Goal: Task Accomplishment & Management: Use online tool/utility

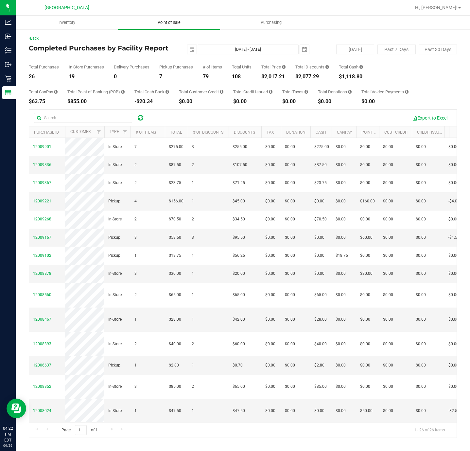
click at [172, 24] on span "Point of Sale" at bounding box center [169, 23] width 41 height 6
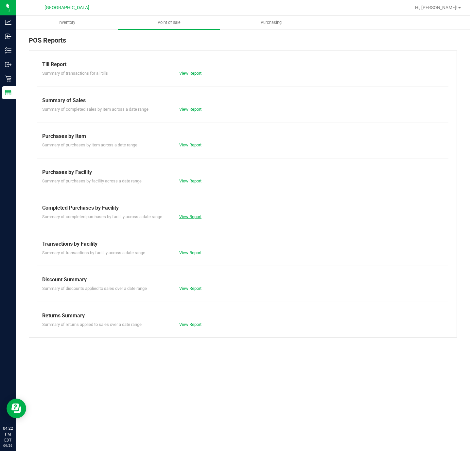
click at [188, 217] on link "View Report" at bounding box center [190, 216] width 22 height 5
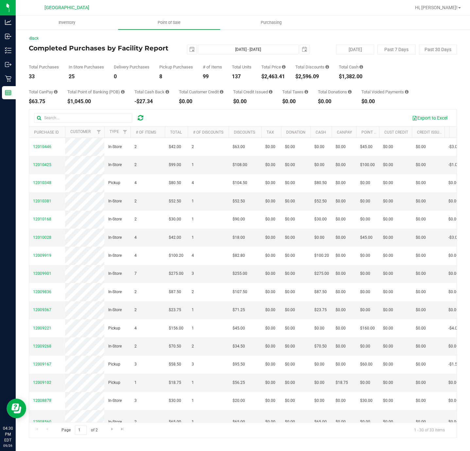
click at [173, 67] on div "Pickup Purchases" at bounding box center [176, 67] width 34 height 4
click at [160, 19] on uib-tab-heading "Point of Sale" at bounding box center [169, 23] width 102 height 14
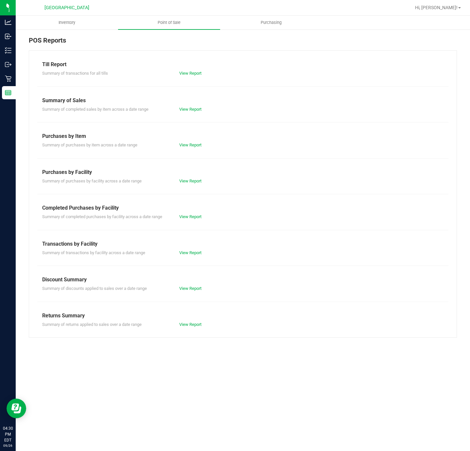
click at [184, 220] on div "View Report" at bounding box center [208, 216] width 69 height 7
click at [186, 219] on link "View Report" at bounding box center [190, 216] width 22 height 5
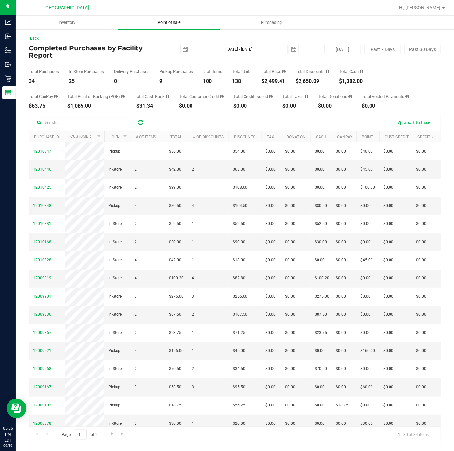
click at [166, 18] on uib-tab-heading "Point of Sale" at bounding box center [169, 23] width 102 height 14
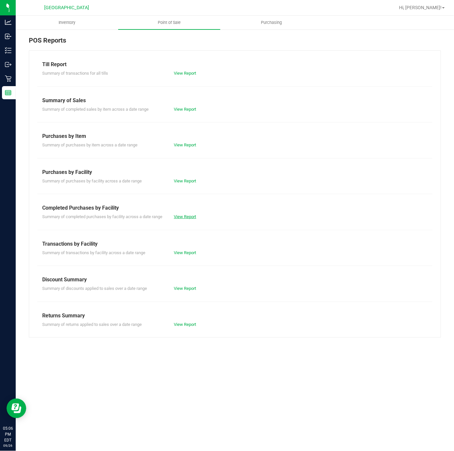
click at [181, 218] on link "View Report" at bounding box center [185, 216] width 22 height 5
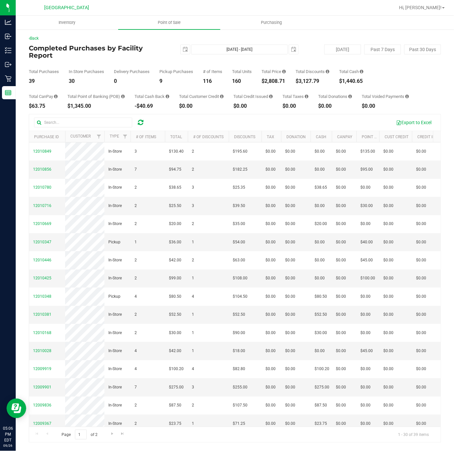
click at [270, 79] on div "$2,808.71" at bounding box center [274, 81] width 24 height 5
copy div "2,808.71"
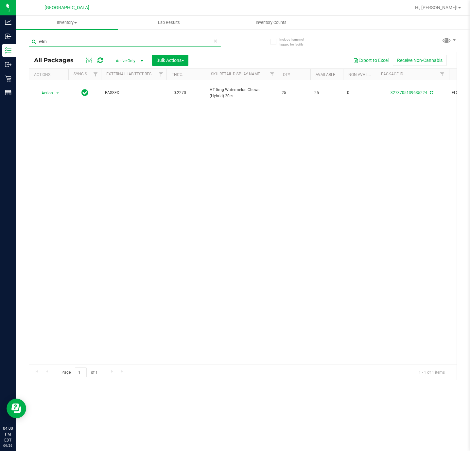
click at [81, 45] on input "wtm" at bounding box center [125, 42] width 192 height 10
type input "0039841550568787"
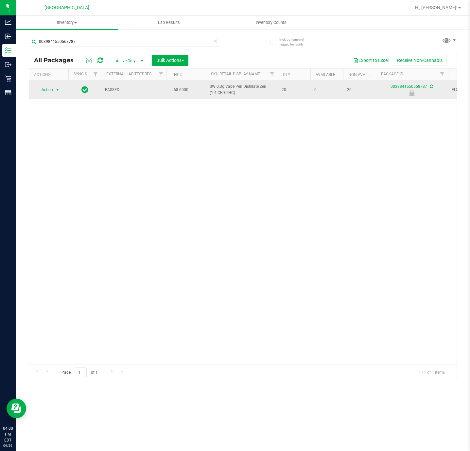
click at [51, 94] on span "Action" at bounding box center [45, 89] width 18 height 9
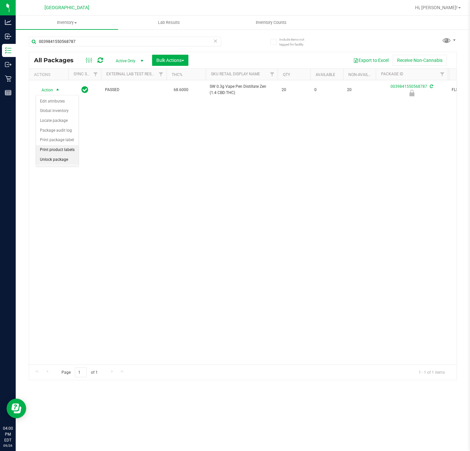
click at [63, 162] on li "Unlock package" at bounding box center [57, 160] width 43 height 10
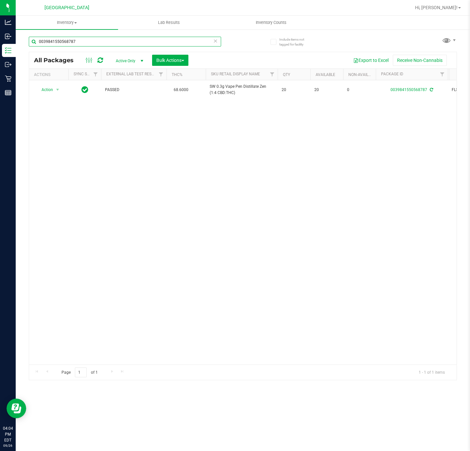
click at [103, 41] on input "0039841550568787" at bounding box center [125, 42] width 192 height 10
type input "8465626147625765"
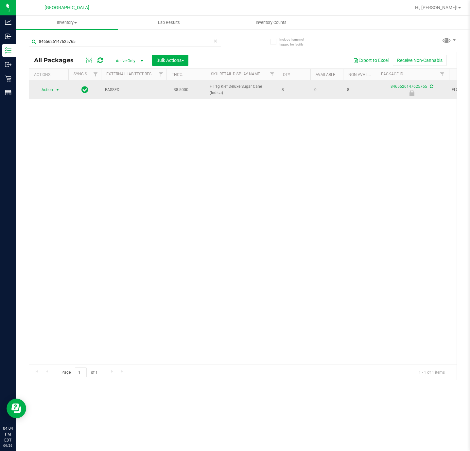
click at [46, 91] on span "Action" at bounding box center [45, 89] width 18 height 9
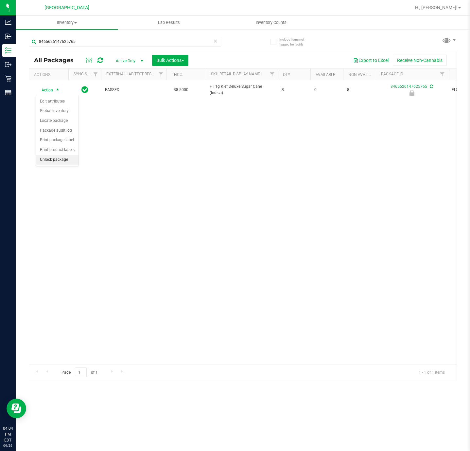
click at [50, 162] on li "Unlock package" at bounding box center [57, 160] width 43 height 10
drag, startPoint x: 100, startPoint y: 179, endPoint x: 58, endPoint y: 7, distance: 177.1
click at [100, 177] on div "Action Action Adjust qty Create package Edit attributes Global inventory Locate…" at bounding box center [243, 222] width 428 height 284
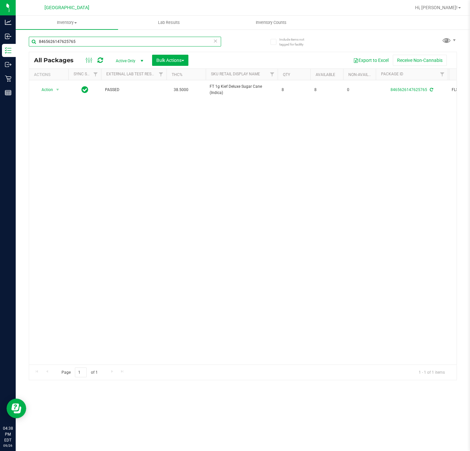
click at [90, 43] on input "8465626147625765" at bounding box center [125, 42] width 192 height 10
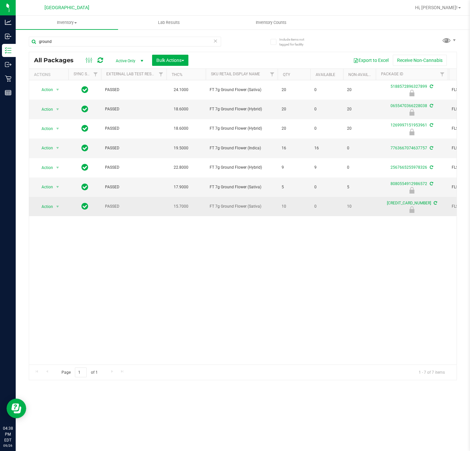
click at [221, 206] on span "FT 7g Ground Flower (Sativa)" at bounding box center [242, 206] width 64 height 6
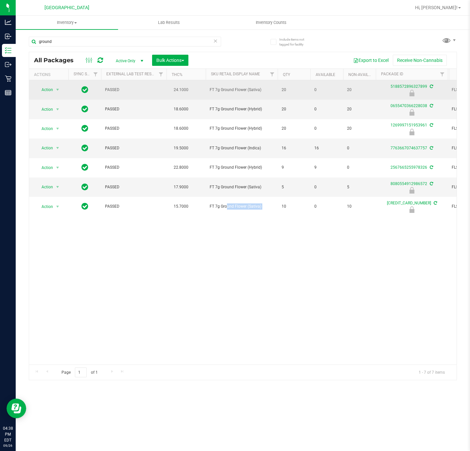
copy tr "FT 7g Ground Flower (Sativa)"
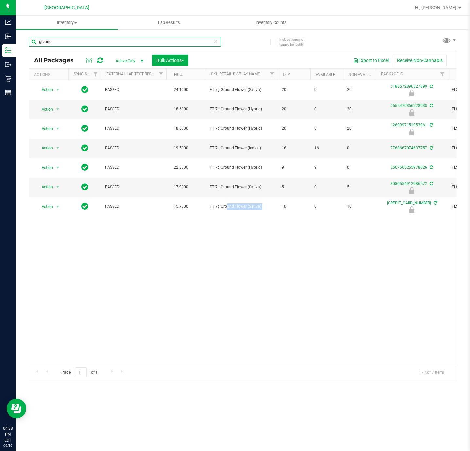
click at [94, 41] on input "ground" at bounding box center [125, 42] width 192 height 10
paste input "FT 7g Ground Flower (Sativa)"
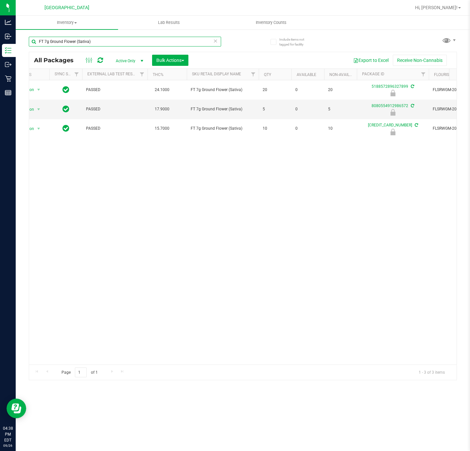
scroll to position [0, 46]
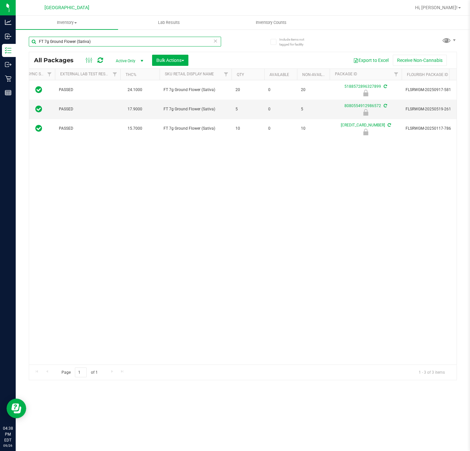
type input "FT 7g Ground Flower (Sativa)"
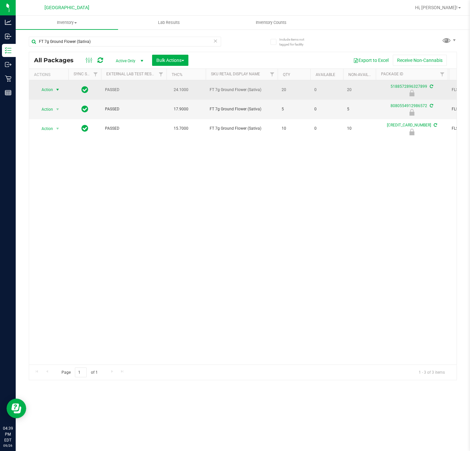
click at [58, 91] on span "select" at bounding box center [57, 89] width 5 height 5
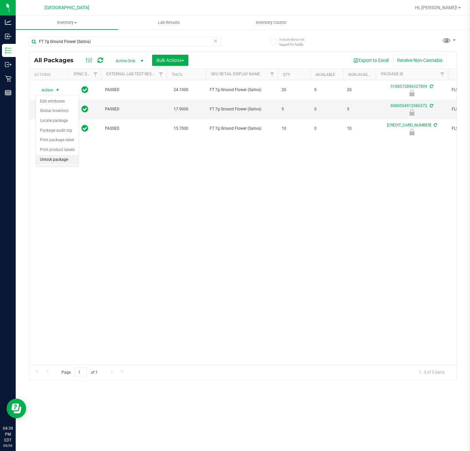
click at [59, 160] on li "Unlock package" at bounding box center [57, 160] width 43 height 10
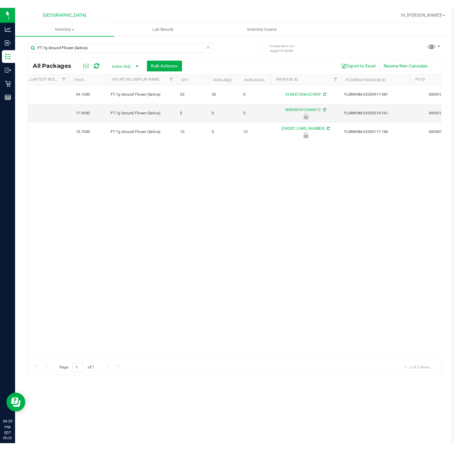
scroll to position [0, 125]
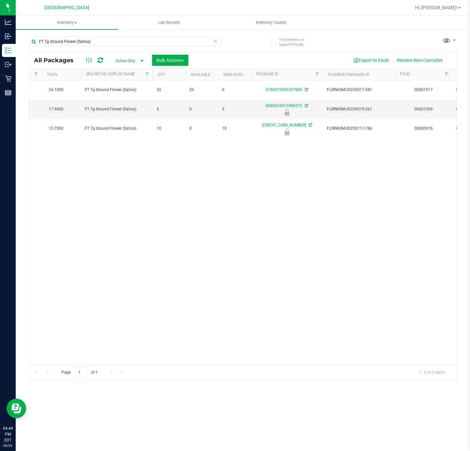
click at [210, 269] on div "Action Action Adjust qty Create package Edit attributes Global inventory Locate…" at bounding box center [243, 222] width 428 height 284
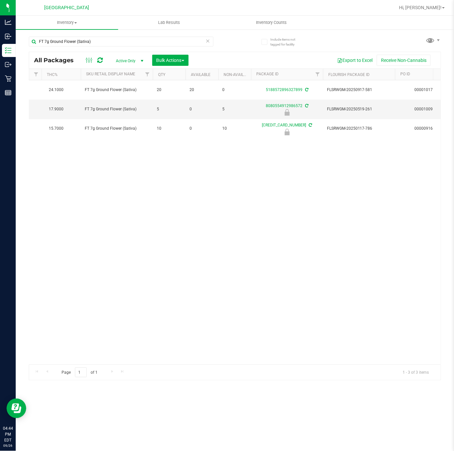
click at [73, 198] on div "Action Action Adjust qty Create package Edit attributes Global inventory Locate…" at bounding box center [234, 222] width 411 height 284
click at [92, 38] on input "FT 7g Ground Flower (Sativa)" at bounding box center [121, 42] width 185 height 10
type input "h"
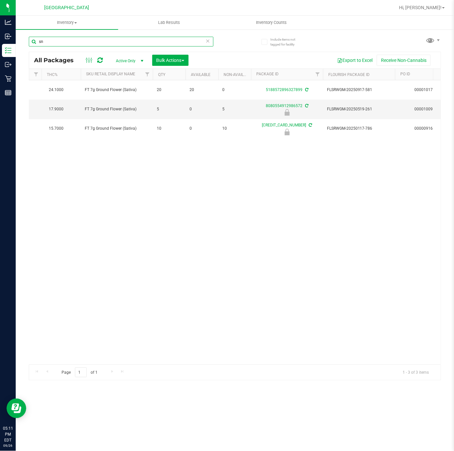
type input "snp"
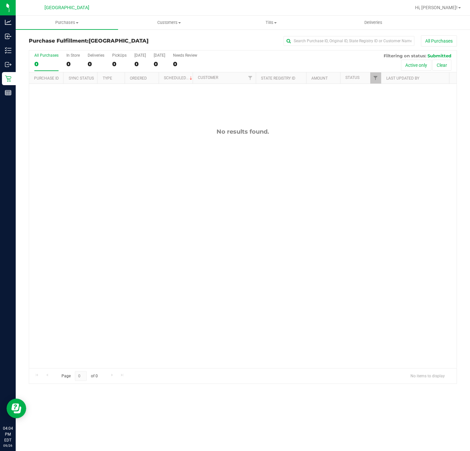
drag, startPoint x: 0, startPoint y: 0, endPoint x: 134, endPoint y: 222, distance: 259.0
click at [134, 222] on div "No results found." at bounding box center [243, 248] width 428 height 328
click at [136, 222] on div "No results found." at bounding box center [243, 248] width 428 height 328
click at [145, 189] on div "No results found." at bounding box center [243, 248] width 428 height 328
click at [66, 223] on div "No results found." at bounding box center [243, 248] width 428 height 328
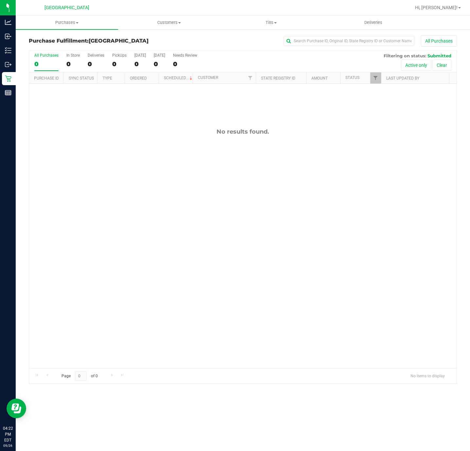
click at [56, 223] on div "No results found." at bounding box center [243, 248] width 428 height 328
click at [72, 243] on div "No results found." at bounding box center [243, 248] width 428 height 328
click at [118, 272] on div "No results found." at bounding box center [243, 248] width 428 height 328
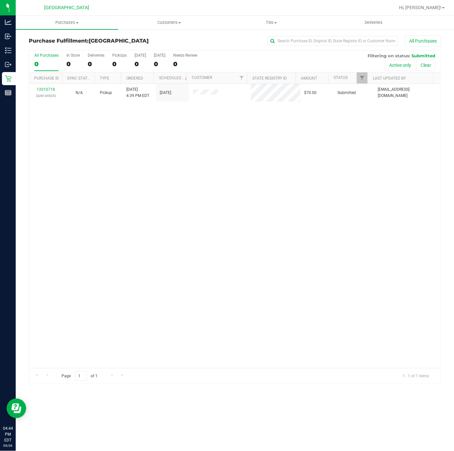
click at [101, 280] on div "12010718 (328134525) N/A Pickup 9/26/2025 4:39 PM EDT 9/26/2025 $70.00 Submitte…" at bounding box center [234, 226] width 411 height 284
click at [108, 203] on div "No results found." at bounding box center [234, 248] width 411 height 328
click at [179, 172] on div "No results found." at bounding box center [234, 248] width 411 height 328
click at [201, 296] on div "No results found." at bounding box center [234, 248] width 411 height 328
